Goal: Task Accomplishment & Management: Manage account settings

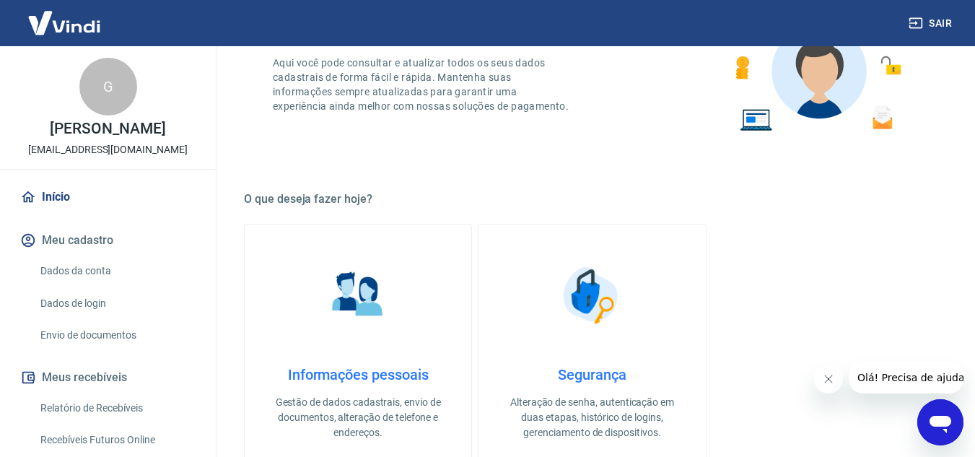
scroll to position [289, 0]
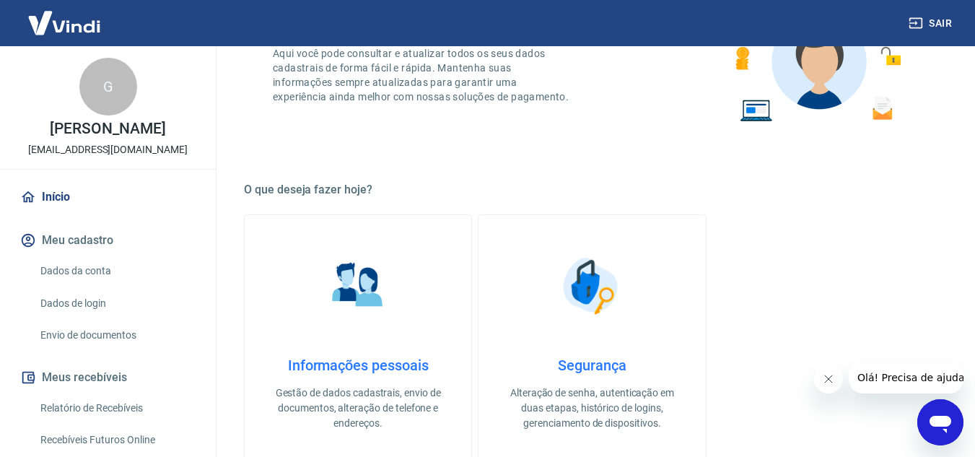
click at [819, 380] on button "Fechar mensagem da empresa" at bounding box center [827, 378] width 29 height 29
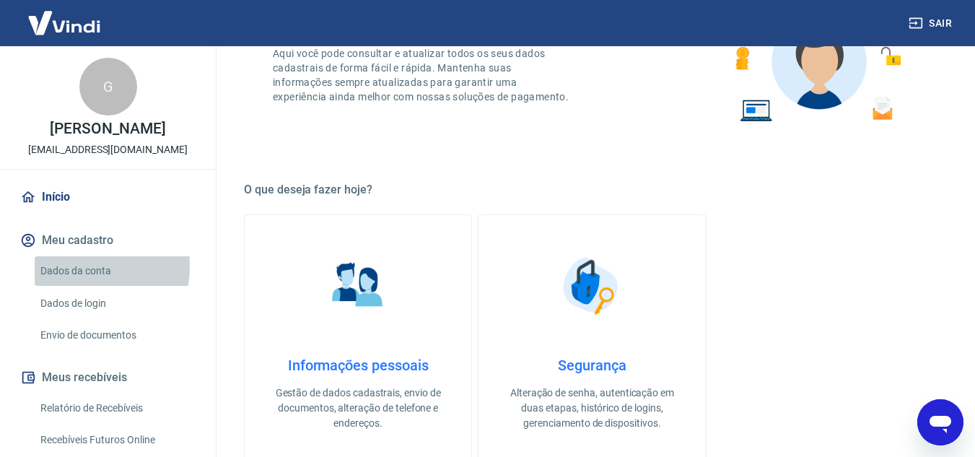
click at [56, 281] on link "Dados da conta" at bounding box center [117, 271] width 164 height 30
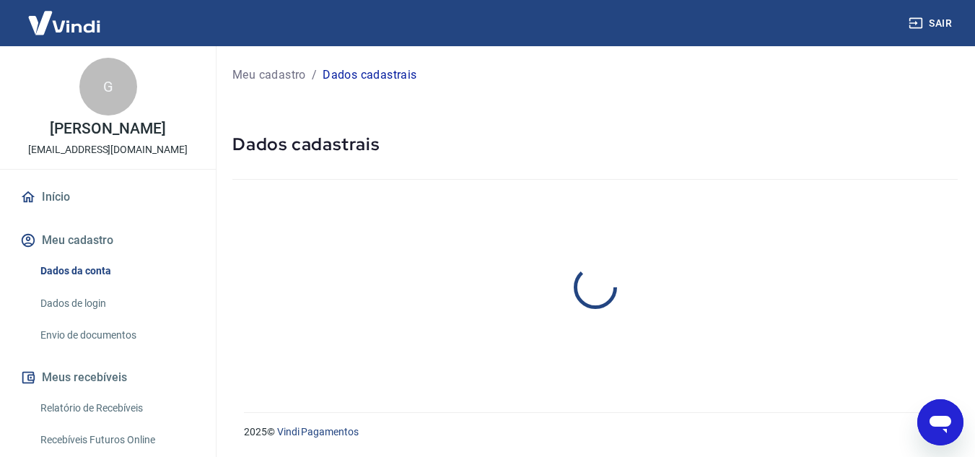
select select "MG"
select select "business"
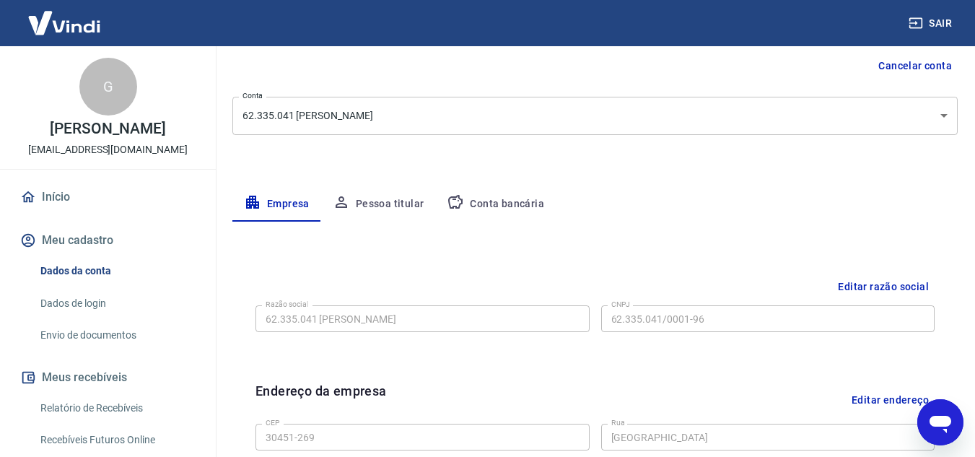
click at [390, 187] on button "Pessoa titular" at bounding box center [378, 204] width 115 height 35
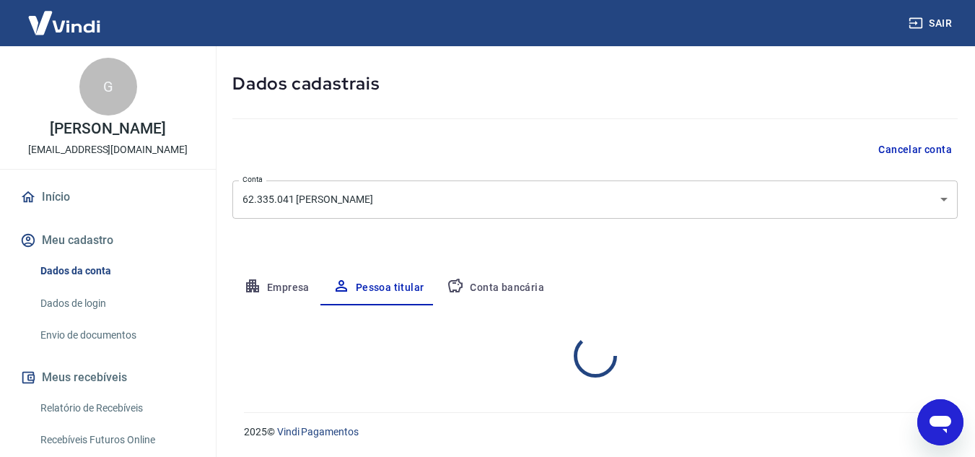
scroll to position [120, 0]
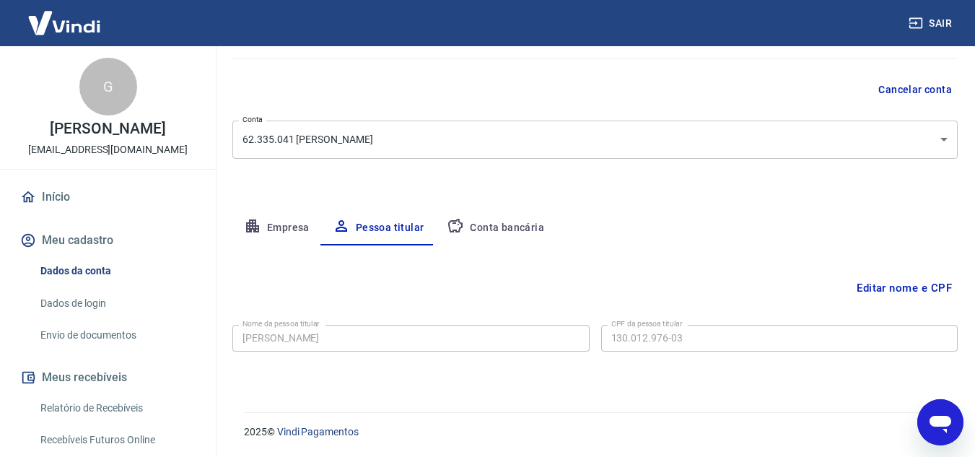
click at [472, 229] on button "Conta bancária" at bounding box center [495, 228] width 120 height 35
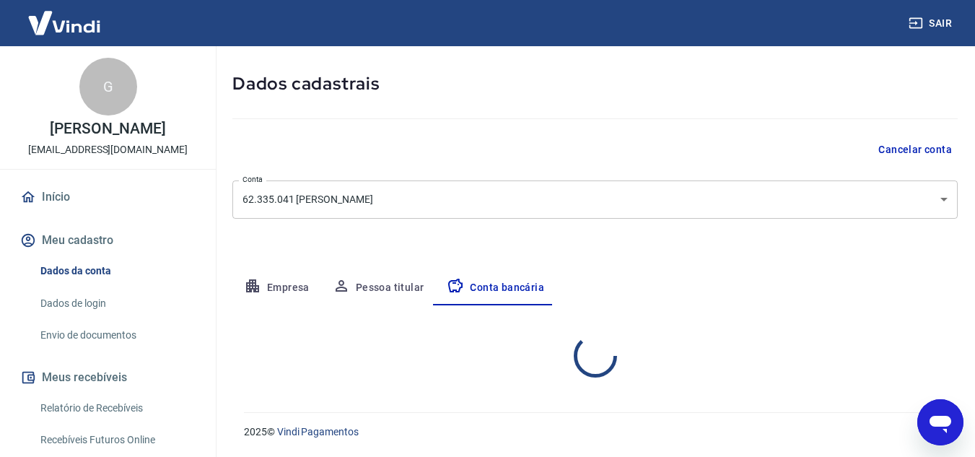
select select "1"
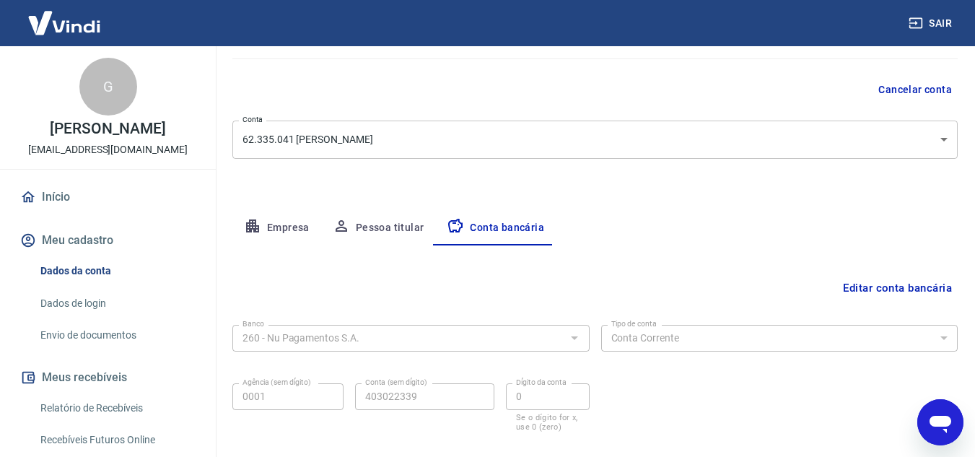
scroll to position [72, 0]
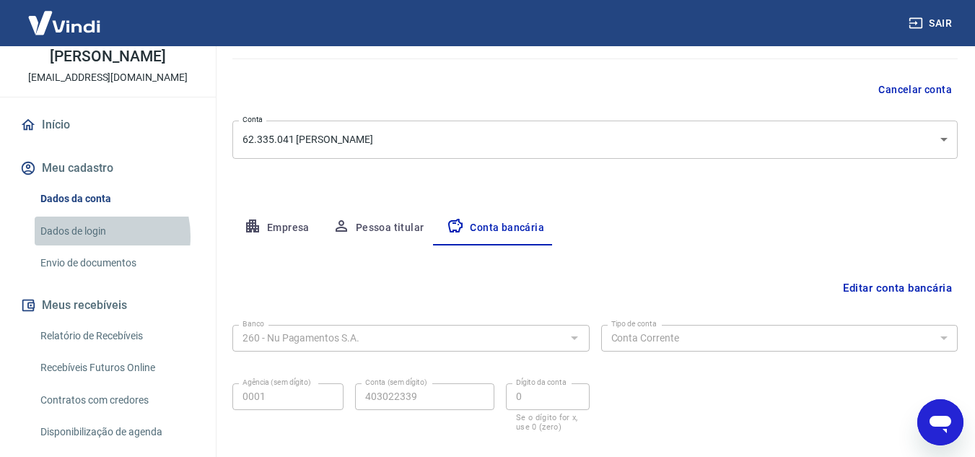
click at [92, 246] on link "Dados de login" at bounding box center [117, 231] width 164 height 30
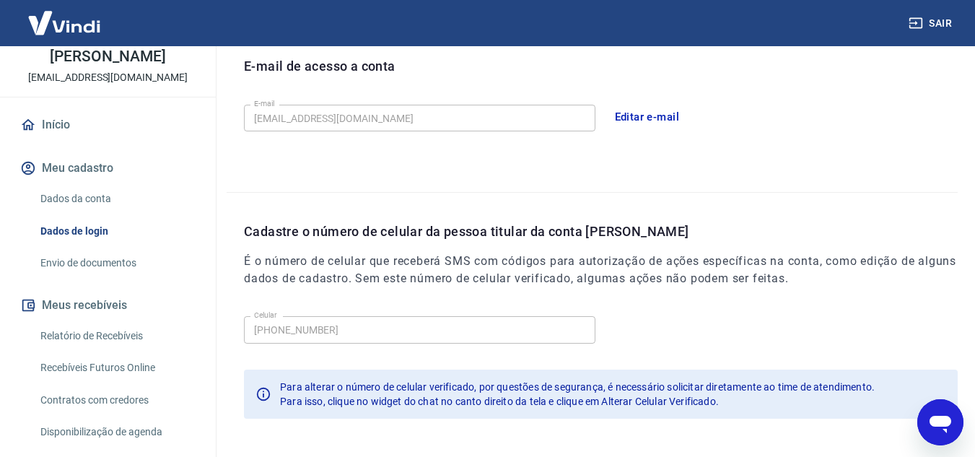
scroll to position [467, 0]
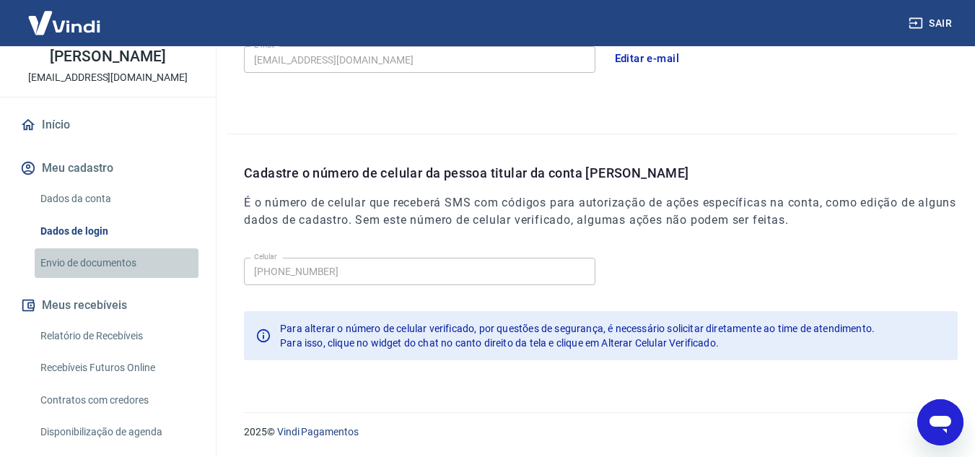
click at [128, 278] on link "Envio de documentos" at bounding box center [117, 263] width 164 height 30
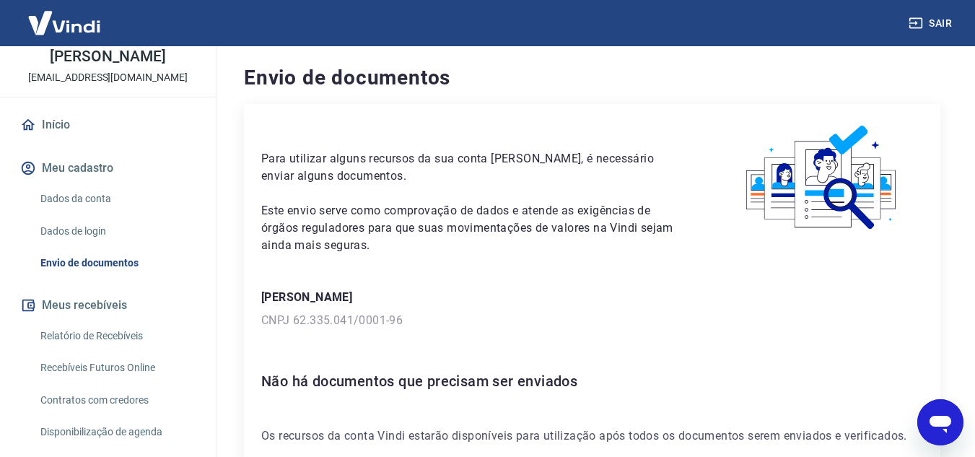
scroll to position [84, 0]
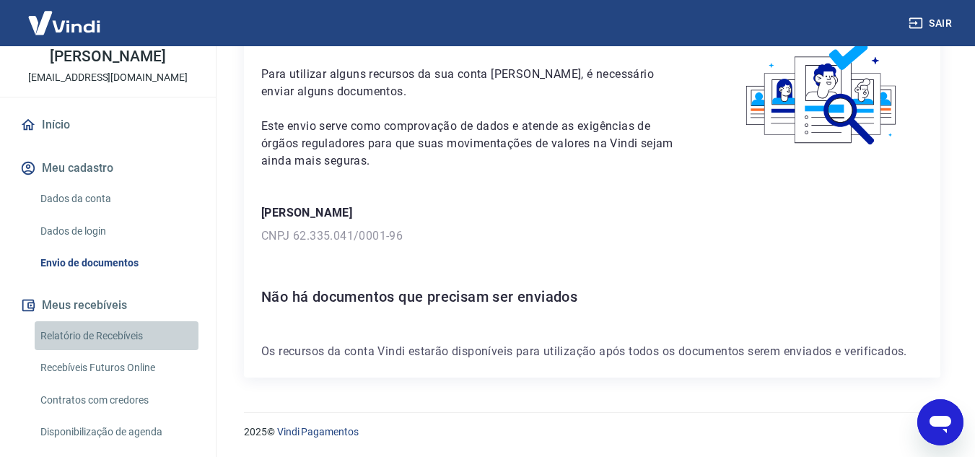
click at [129, 350] on link "Relatório de Recebíveis" at bounding box center [117, 336] width 164 height 30
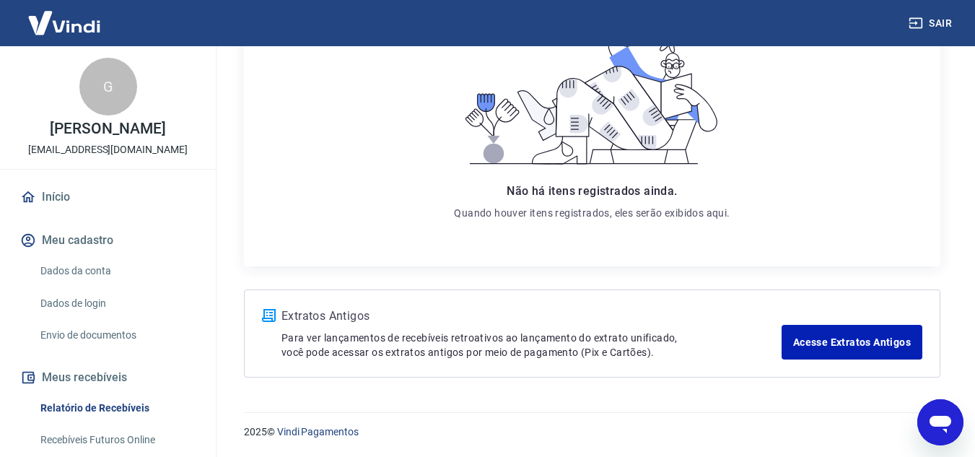
click at [83, 25] on img at bounding box center [64, 23] width 94 height 44
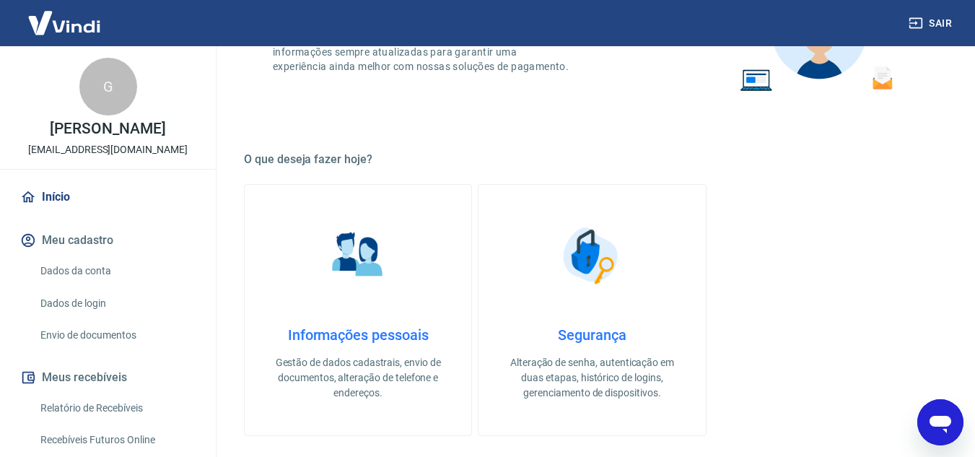
scroll to position [289, 0]
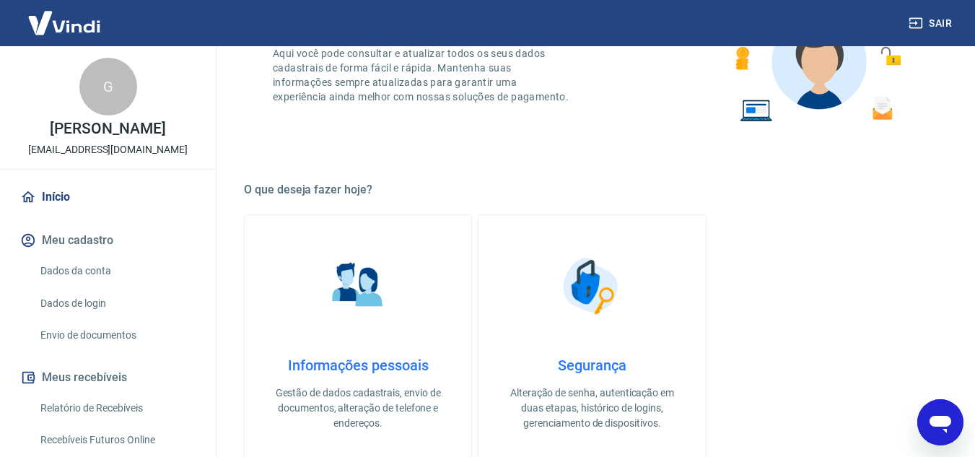
click at [326, 295] on img at bounding box center [358, 286] width 72 height 72
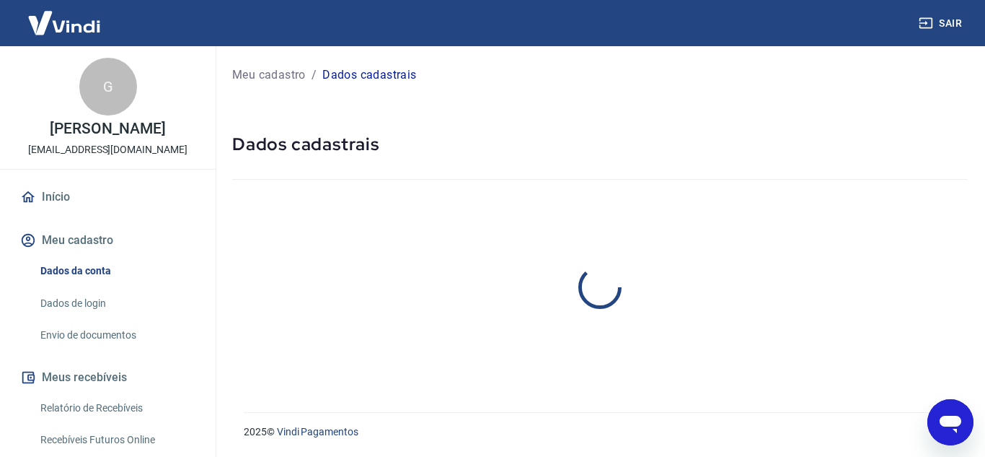
select select "MG"
select select "business"
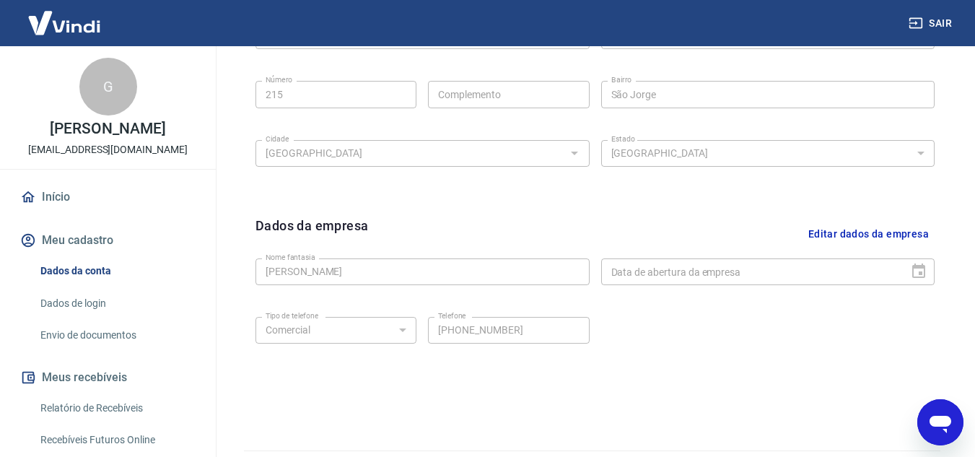
scroll to position [584, 0]
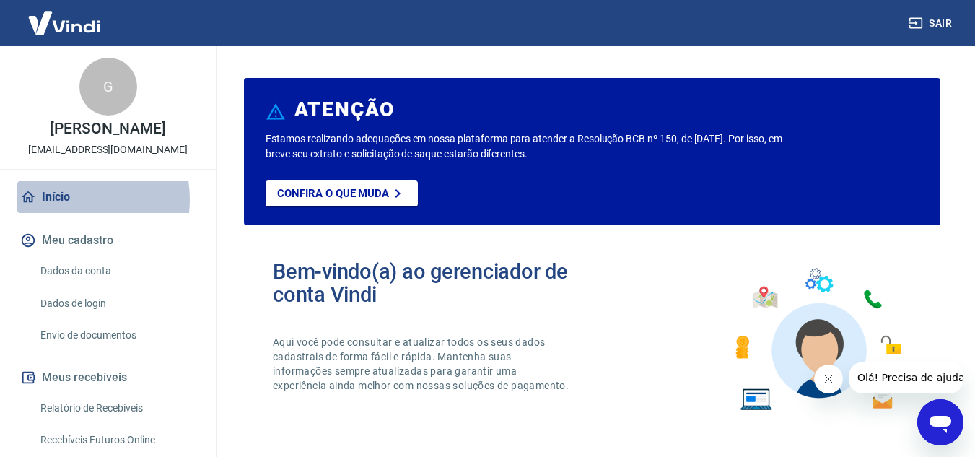
click at [72, 213] on link "Início" at bounding box center [107, 197] width 181 height 32
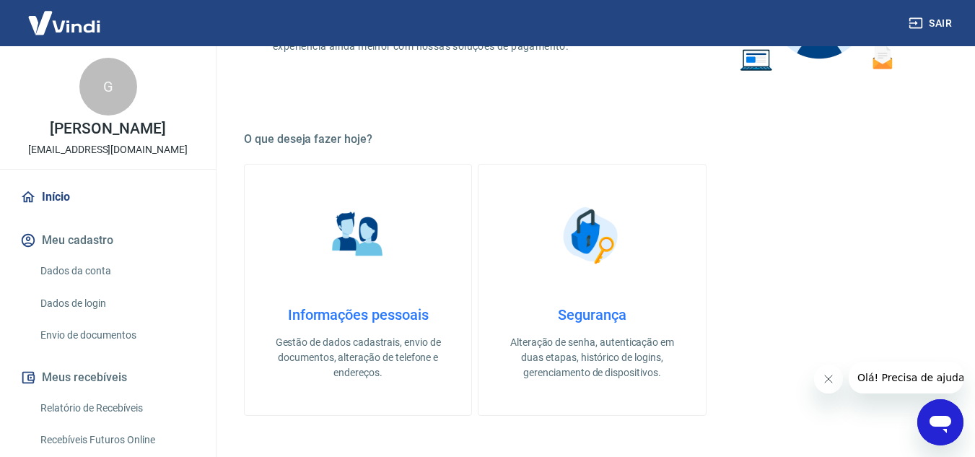
scroll to position [361, 0]
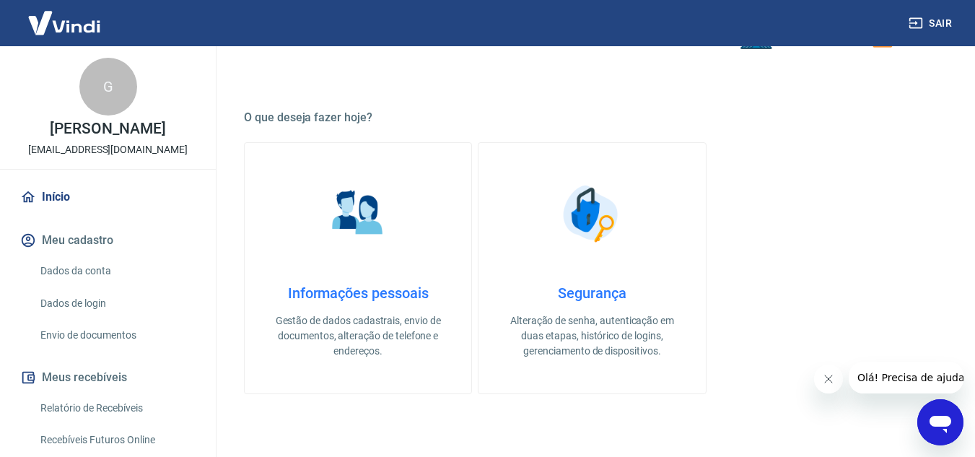
click at [586, 256] on link "Segurança Alteração de senha, autenticação em duas etapas, histórico de logins,…" at bounding box center [592, 268] width 228 height 252
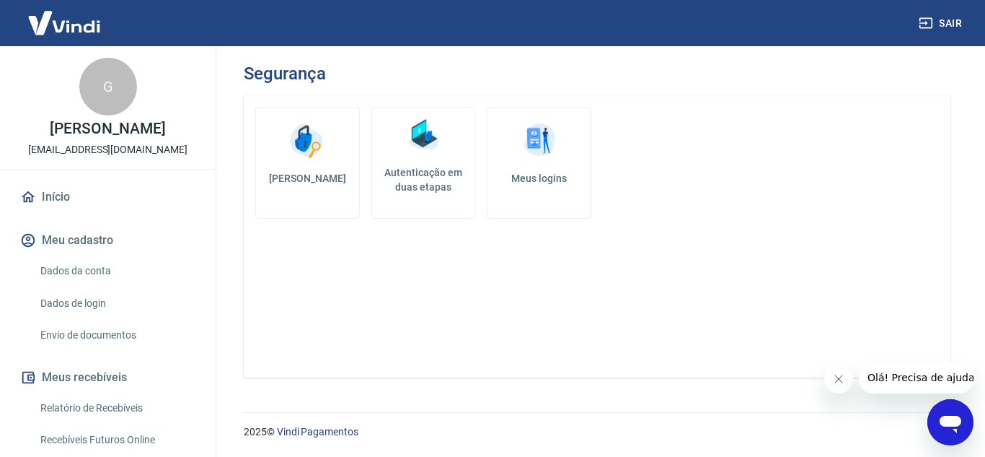
click at [540, 148] on img at bounding box center [539, 140] width 43 height 43
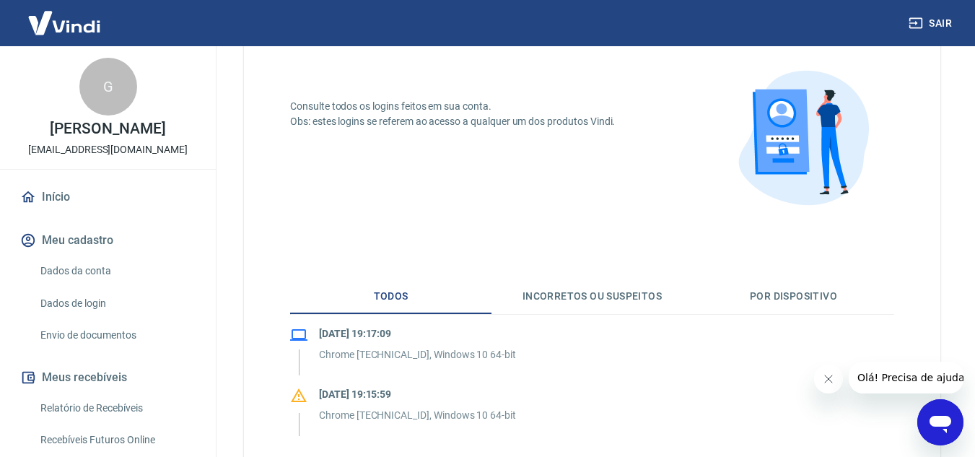
scroll to position [205, 0]
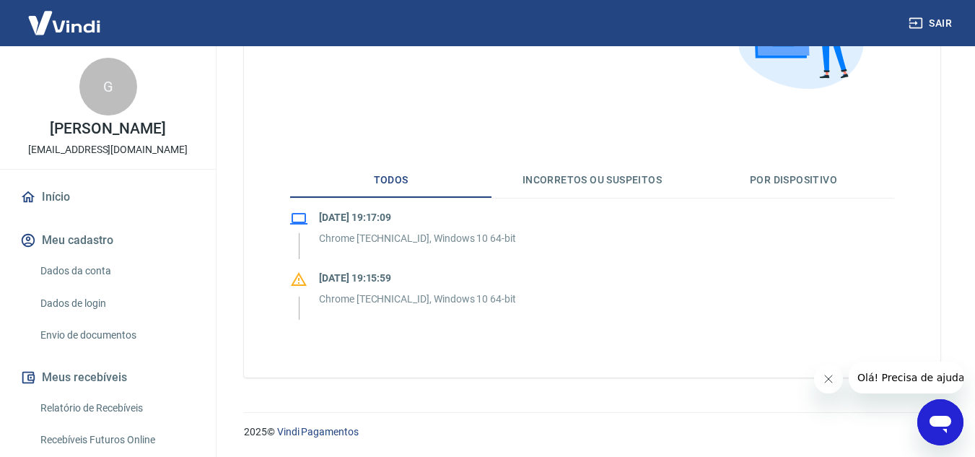
click at [72, 280] on link "Dados da conta" at bounding box center [117, 271] width 164 height 30
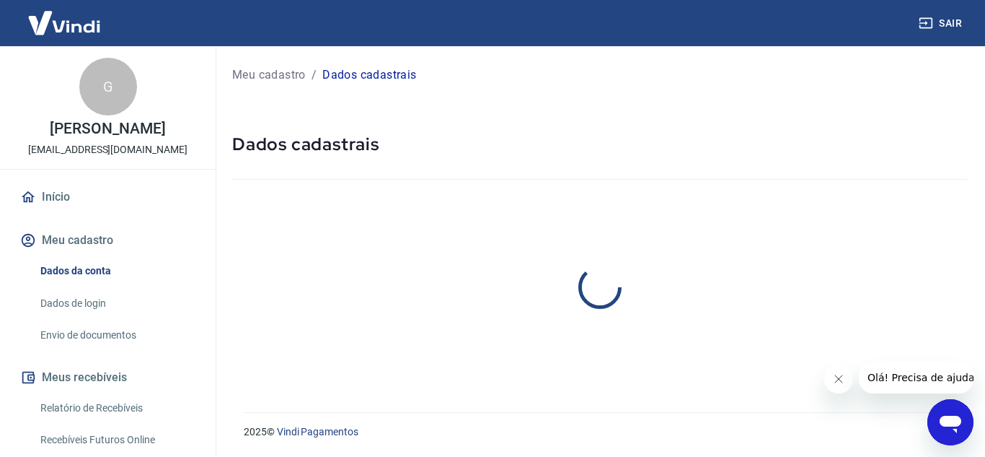
select select "MG"
select select "business"
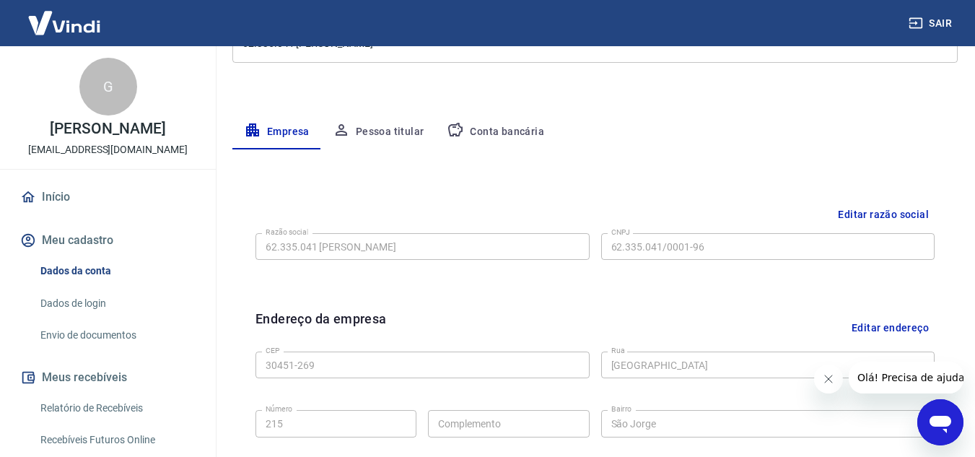
click at [389, 132] on button "Pessoa titular" at bounding box center [378, 132] width 115 height 35
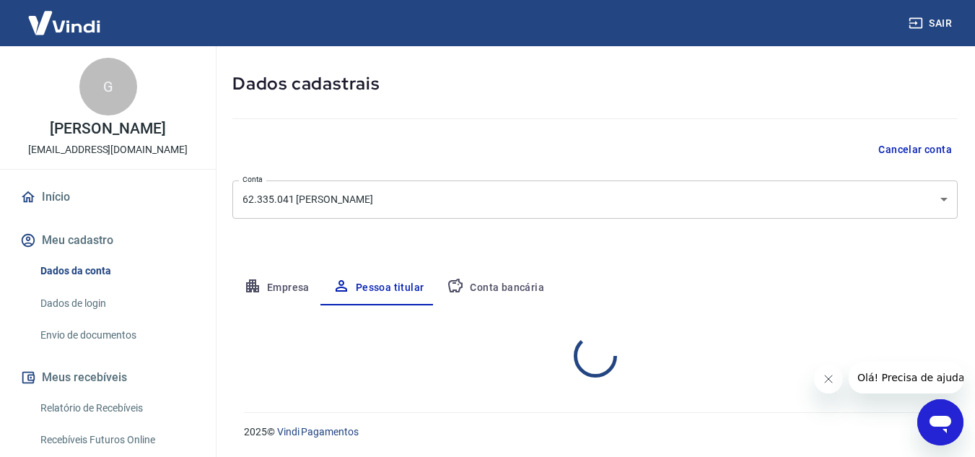
scroll to position [120, 0]
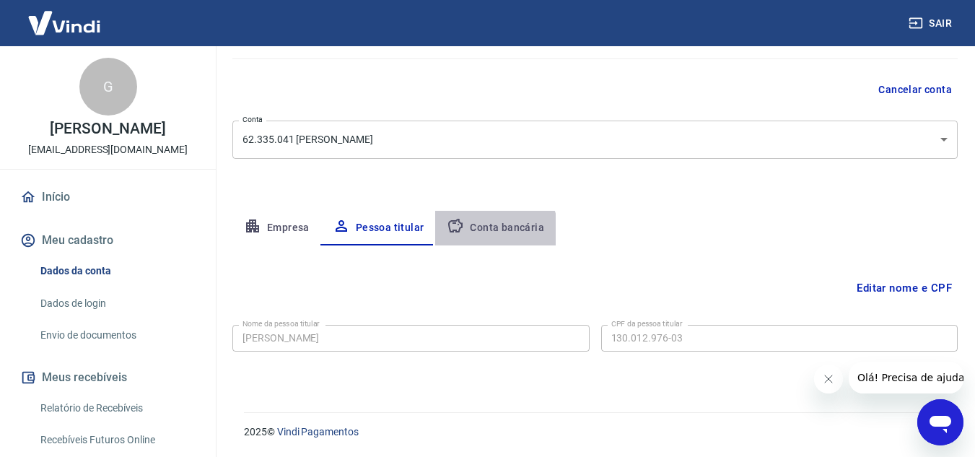
click at [485, 234] on button "Conta bancária" at bounding box center [495, 228] width 120 height 35
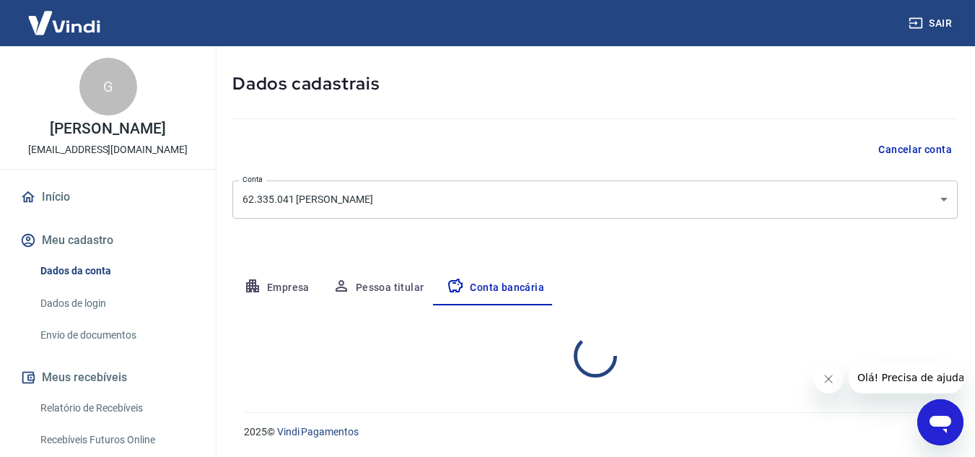
select select "1"
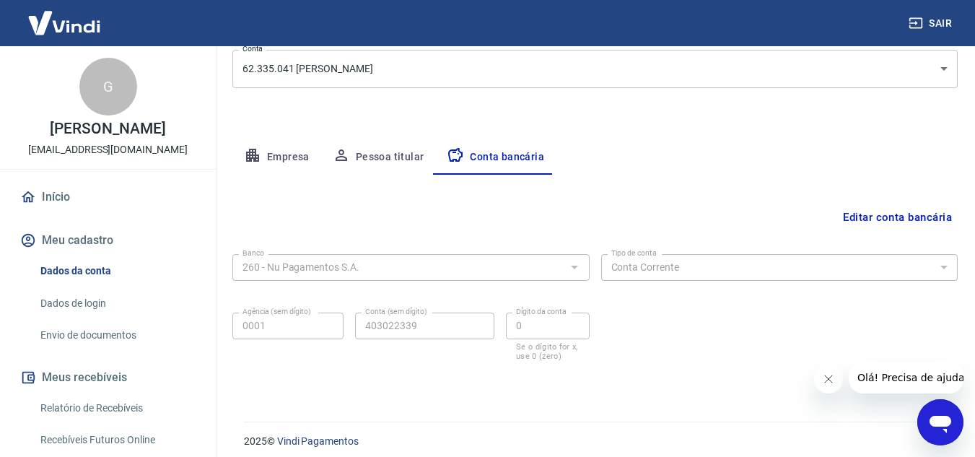
scroll to position [201, 0]
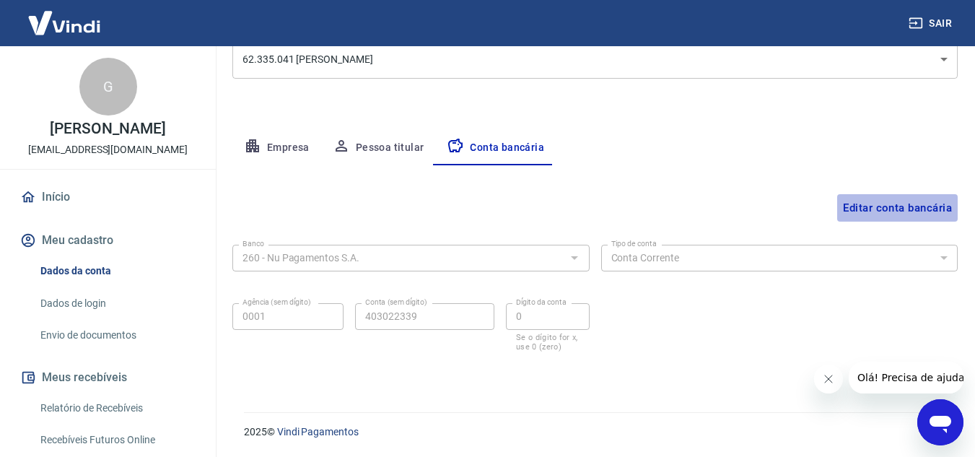
click at [902, 211] on button "Editar conta bancária" at bounding box center [897, 207] width 120 height 27
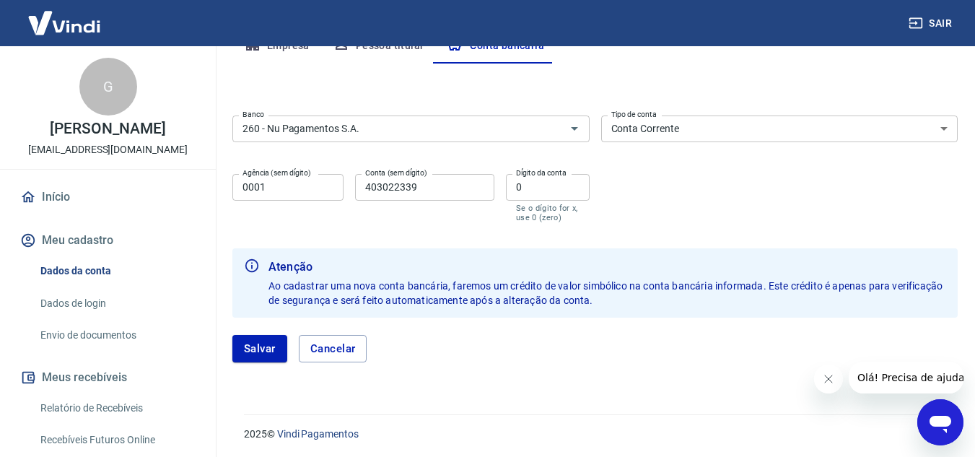
scroll to position [304, 0]
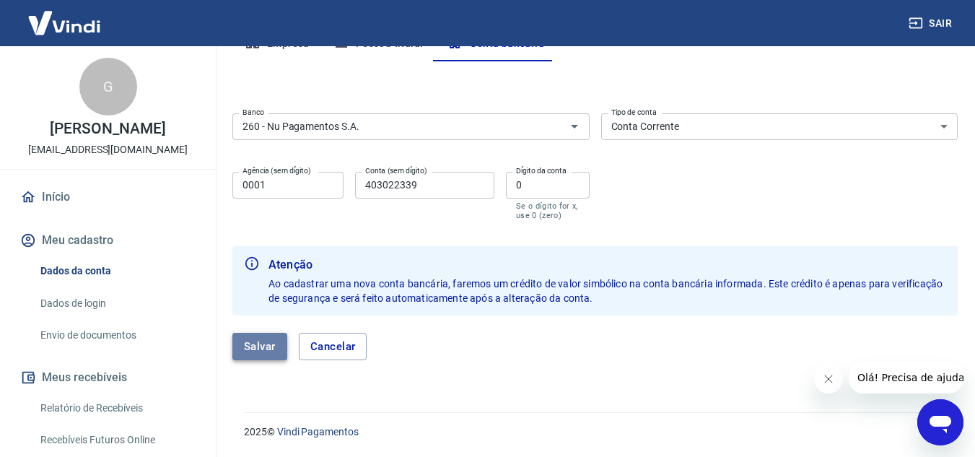
click at [242, 347] on button "Salvar" at bounding box center [259, 346] width 55 height 27
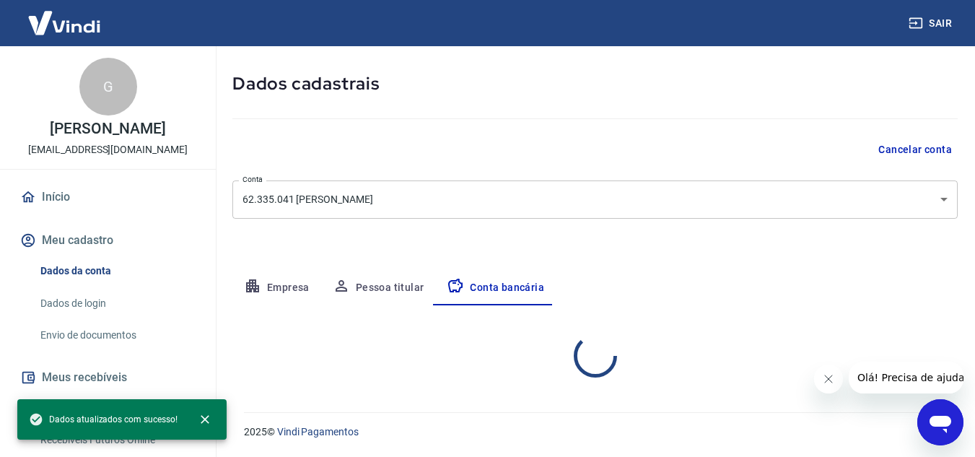
scroll to position [201, 0]
select select "1"
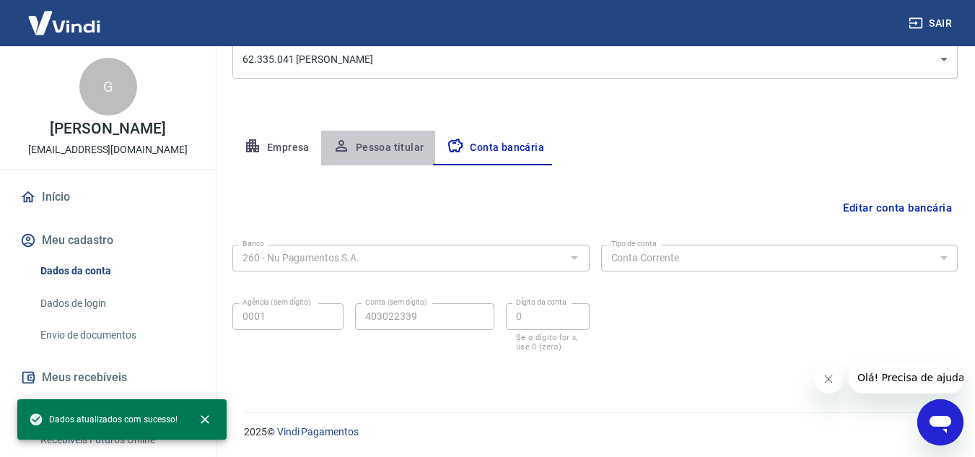
click at [374, 148] on button "Pessoa titular" at bounding box center [378, 148] width 115 height 35
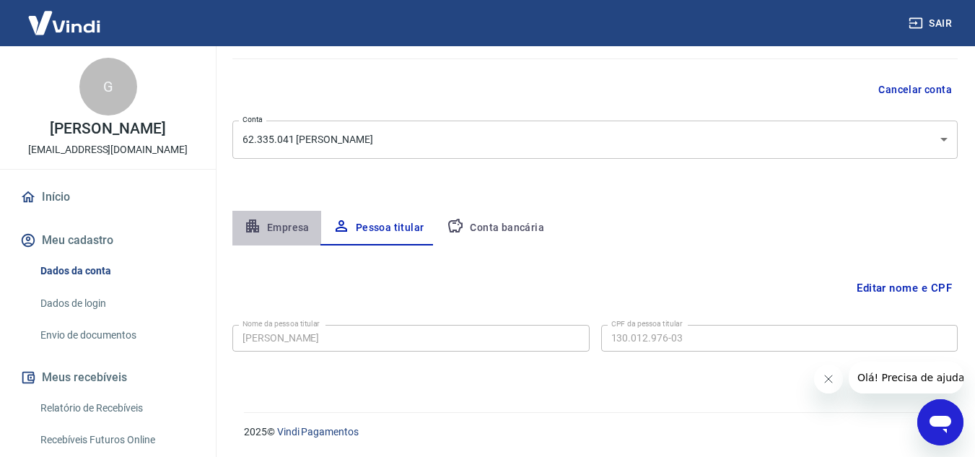
click at [293, 221] on button "Empresa" at bounding box center [276, 228] width 89 height 35
select select "MG"
select select "business"
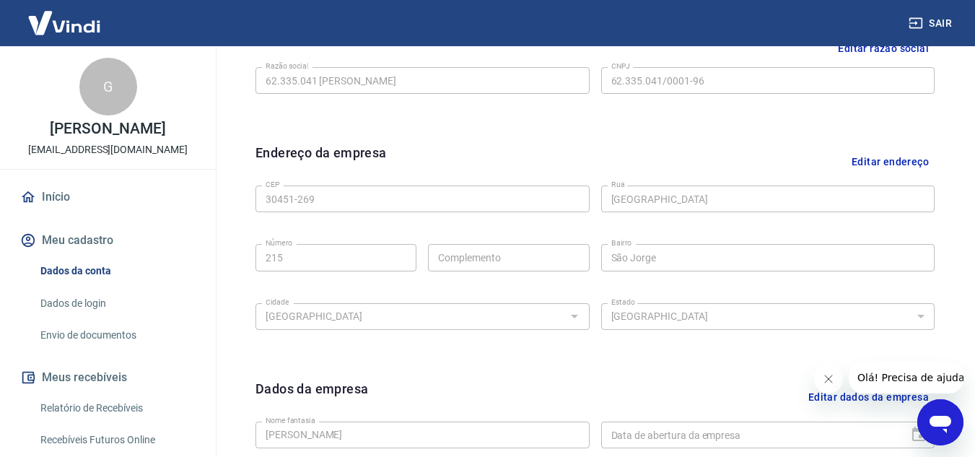
scroll to position [553, 0]
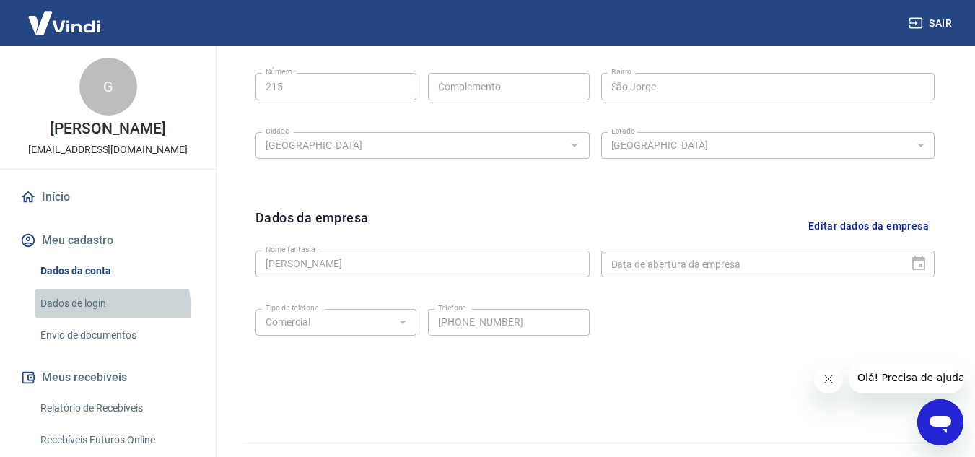
click at [88, 318] on link "Dados de login" at bounding box center [117, 304] width 164 height 30
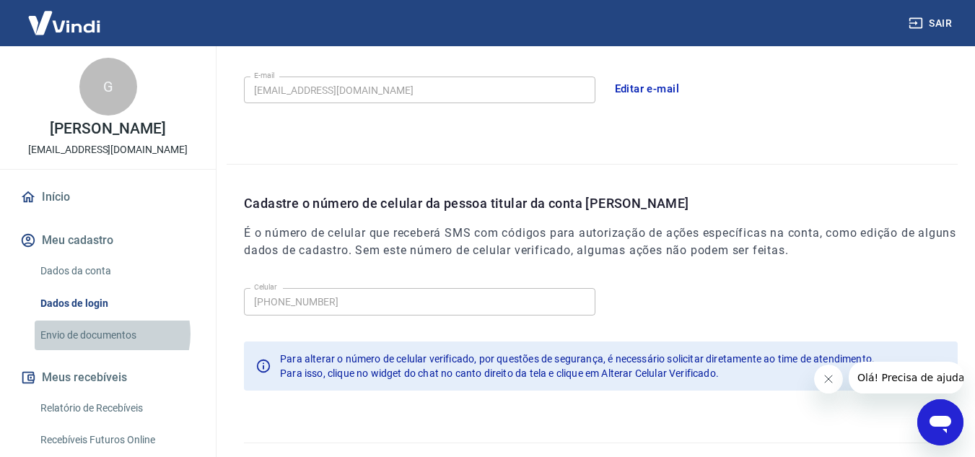
click at [106, 348] on link "Envio de documentos" at bounding box center [117, 335] width 164 height 30
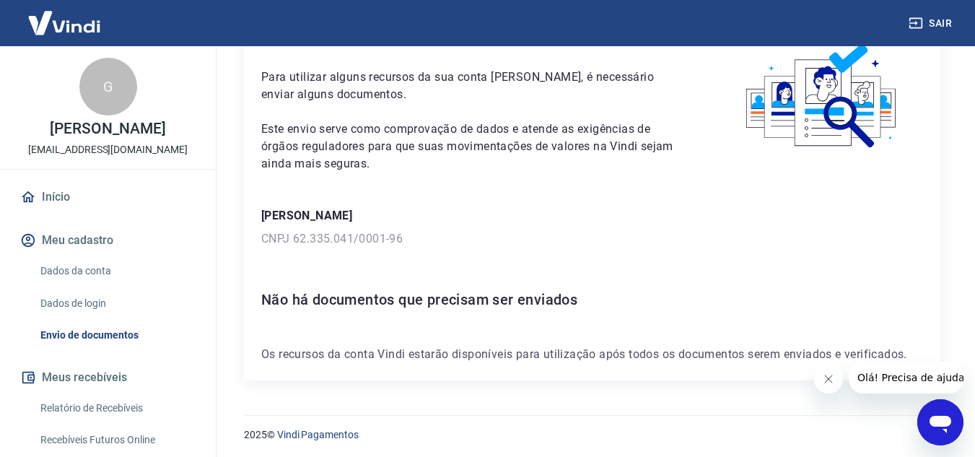
scroll to position [84, 0]
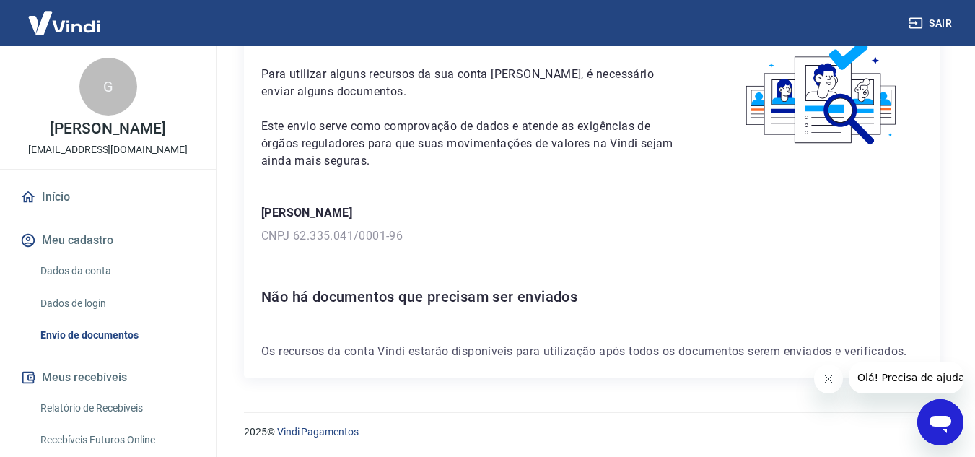
drag, startPoint x: 825, startPoint y: 381, endPoint x: 816, endPoint y: 377, distance: 10.0
click at [825, 380] on icon "Fechar mensagem da empresa" at bounding box center [828, 379] width 12 height 12
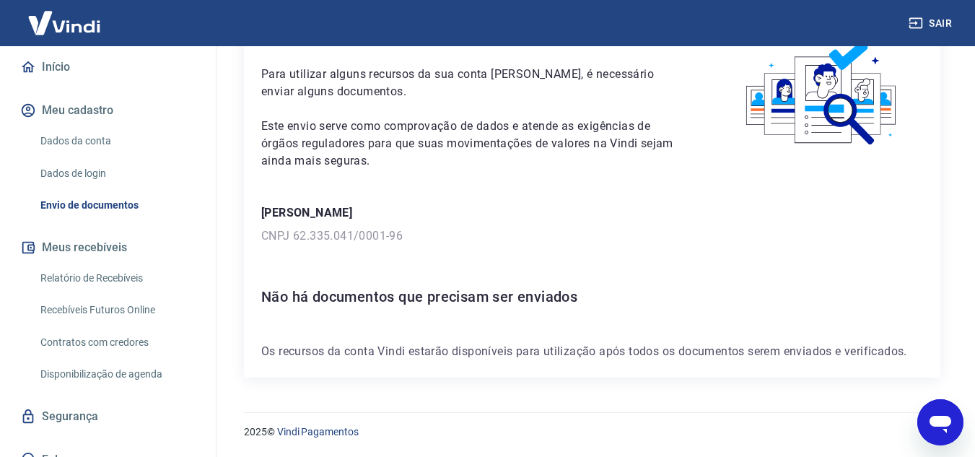
scroll to position [144, 0]
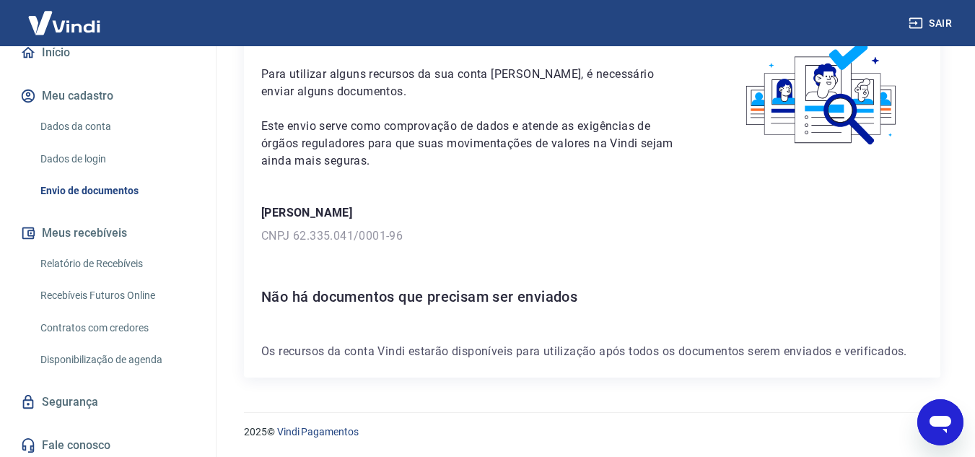
click at [111, 278] on link "Relatório de Recebíveis" at bounding box center [117, 264] width 164 height 30
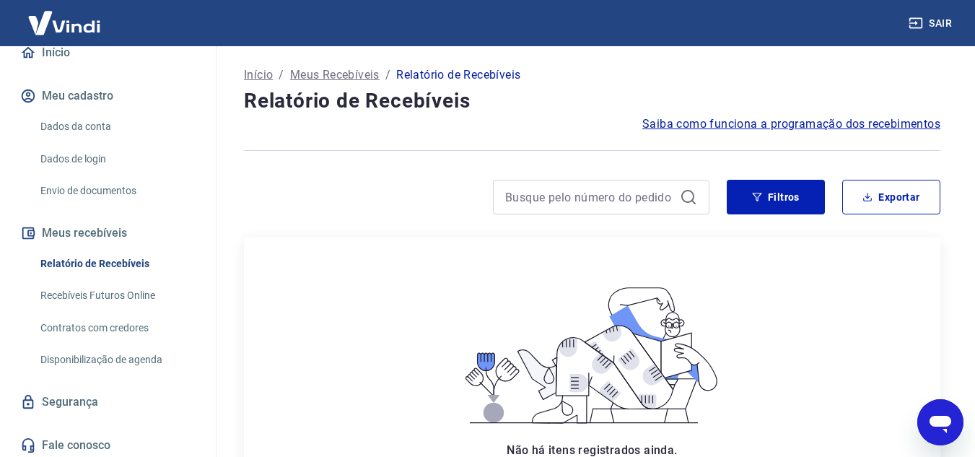
click at [115, 310] on link "Recebíveis Futuros Online" at bounding box center [117, 296] width 164 height 30
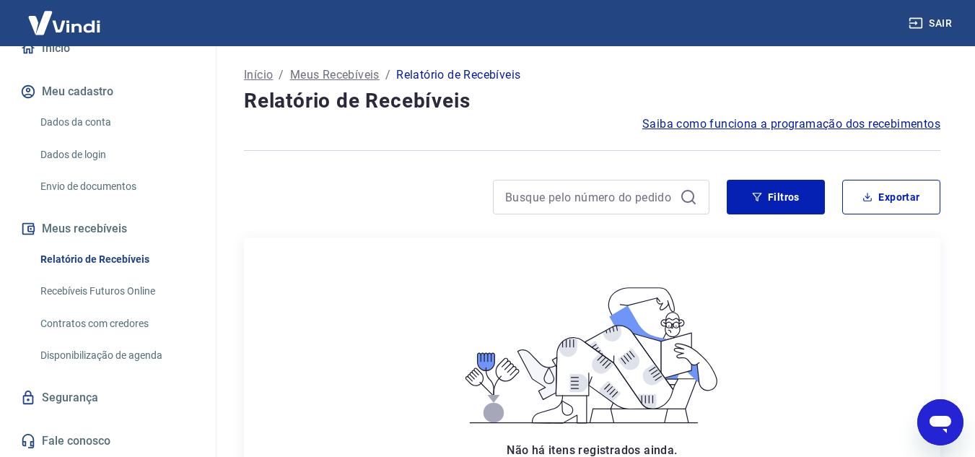
scroll to position [164, 0]
click at [80, 402] on link "Segurança" at bounding box center [107, 398] width 181 height 32
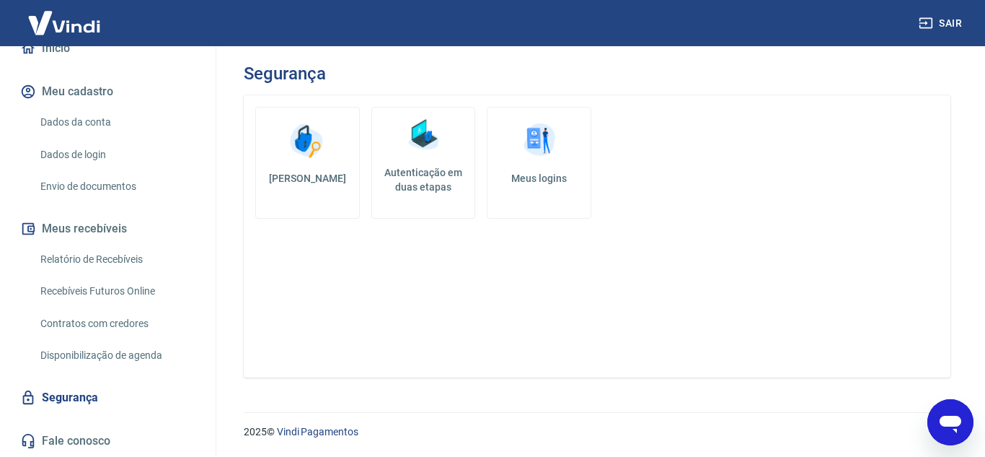
click at [430, 146] on img at bounding box center [423, 134] width 43 height 43
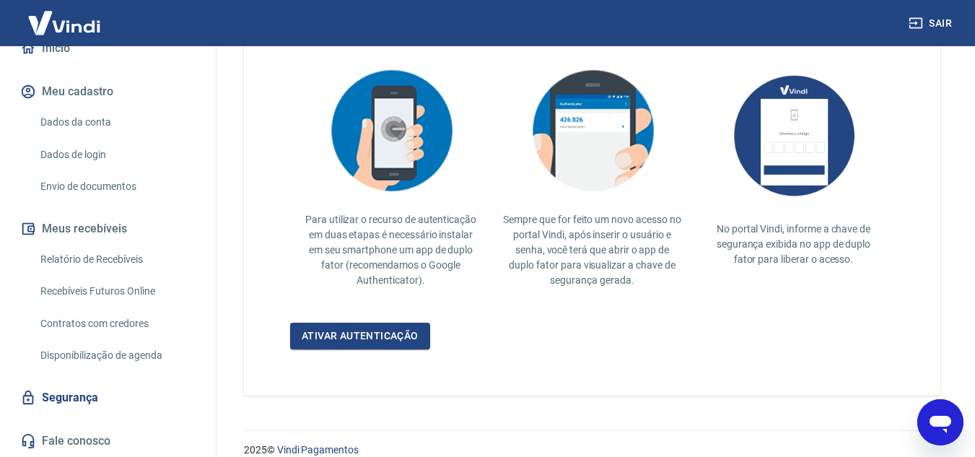
scroll to position [341, 0]
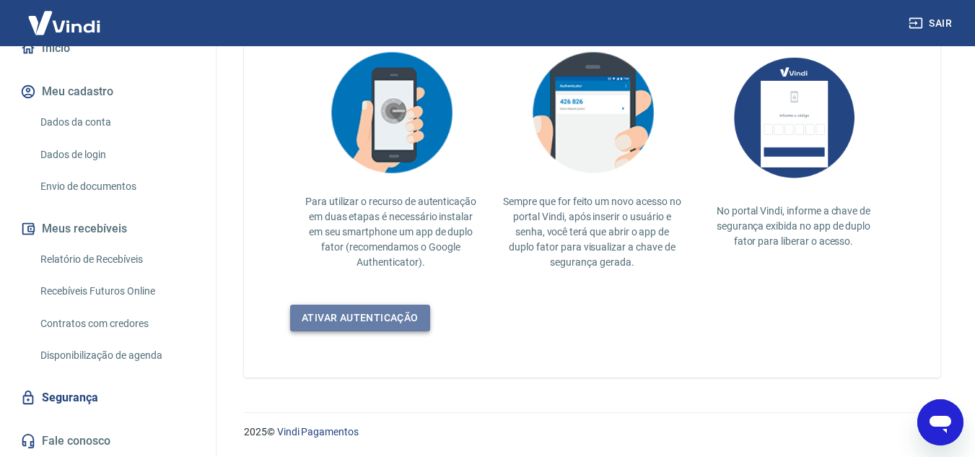
click at [391, 325] on link "Ativar autenticação" at bounding box center [360, 317] width 140 height 27
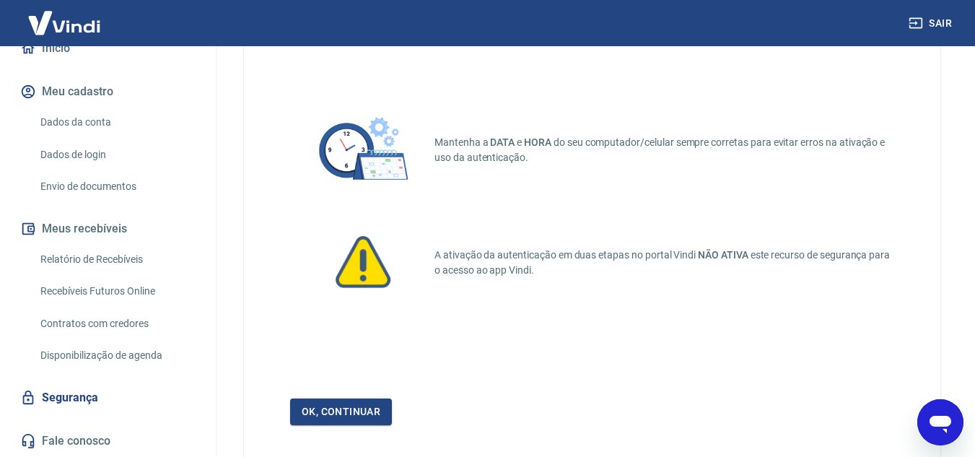
scroll to position [143, 0]
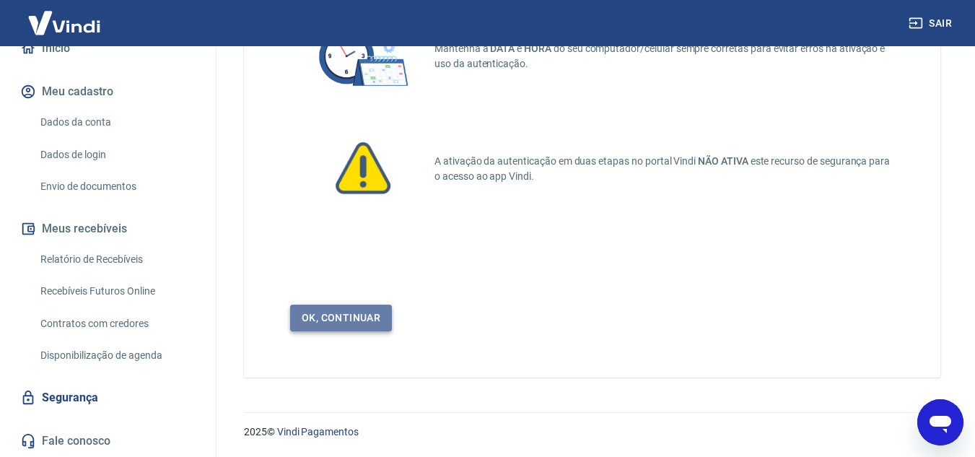
click at [373, 319] on link "Ok, continuar" at bounding box center [341, 317] width 102 height 27
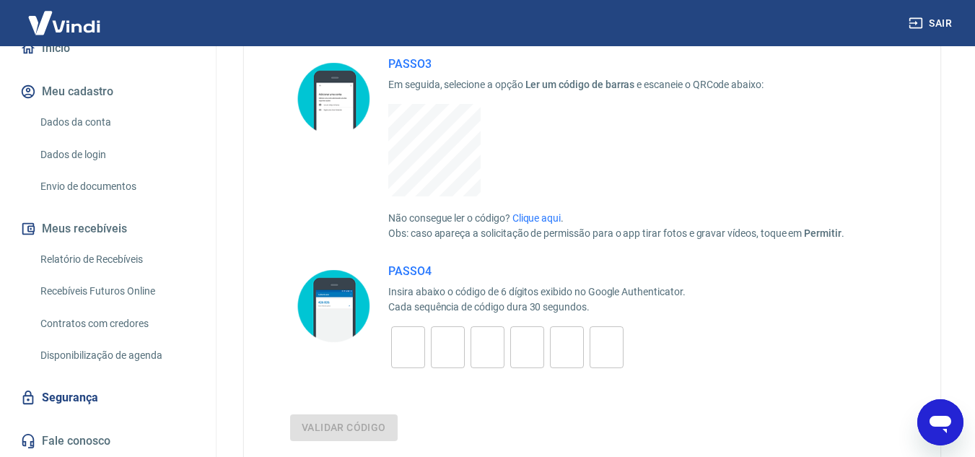
scroll to position [303, 0]
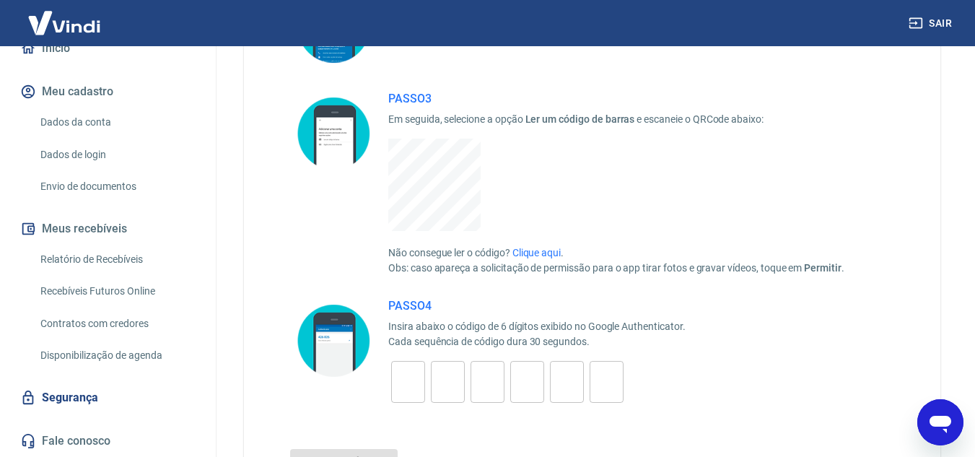
click at [50, 25] on img at bounding box center [64, 23] width 94 height 44
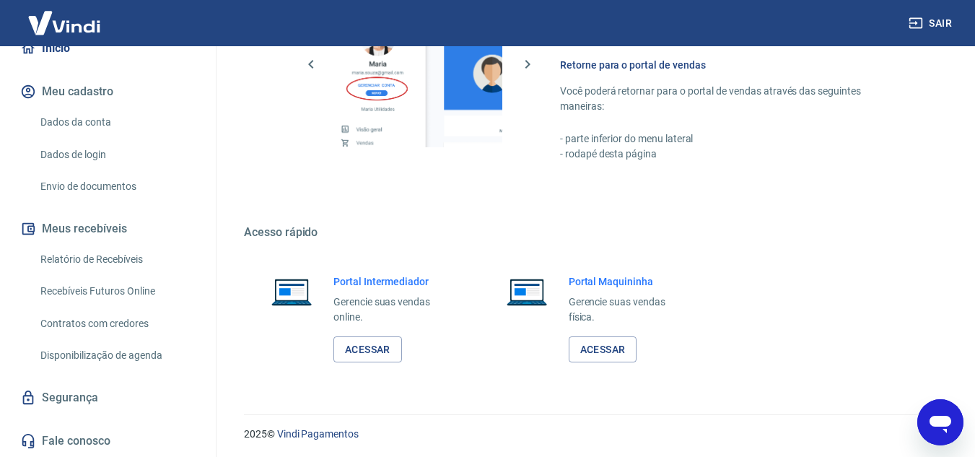
scroll to position [876, 0]
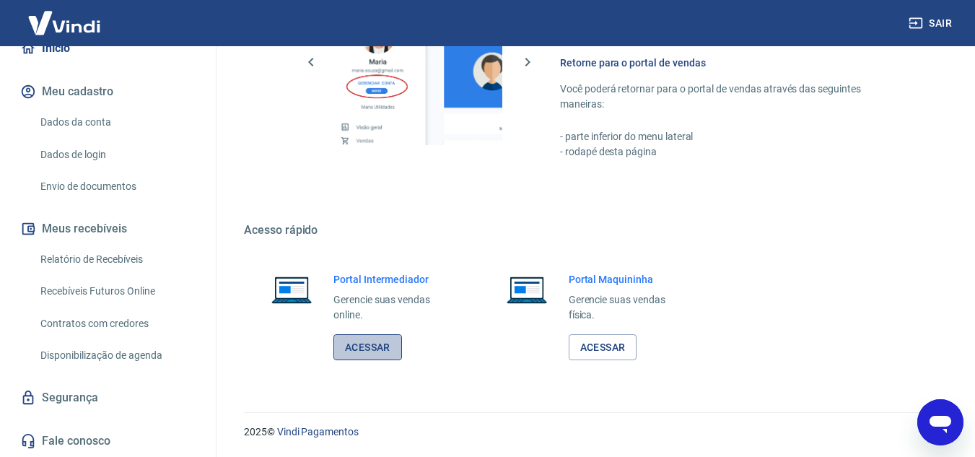
click at [392, 355] on link "Acessar" at bounding box center [367, 347] width 69 height 27
